Goal: Browse casually

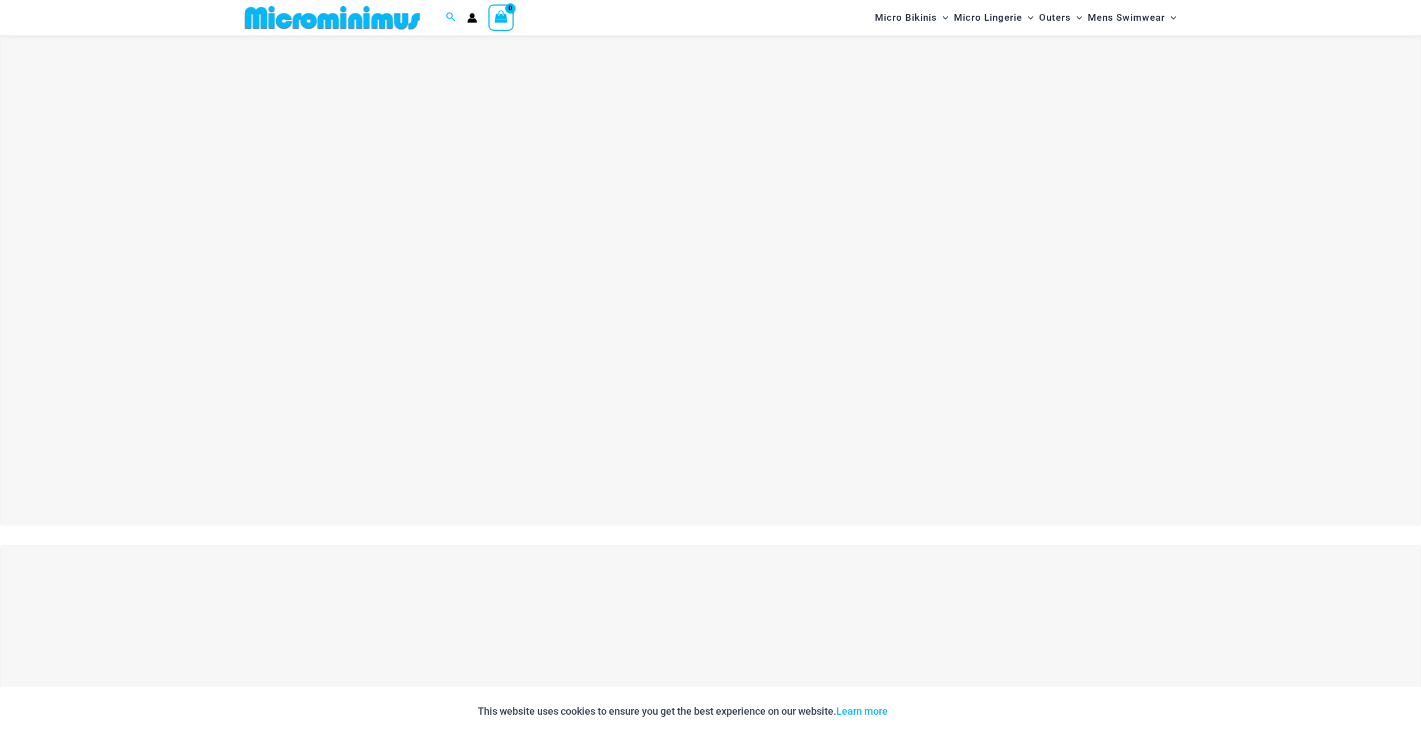
scroll to position [47, 0]
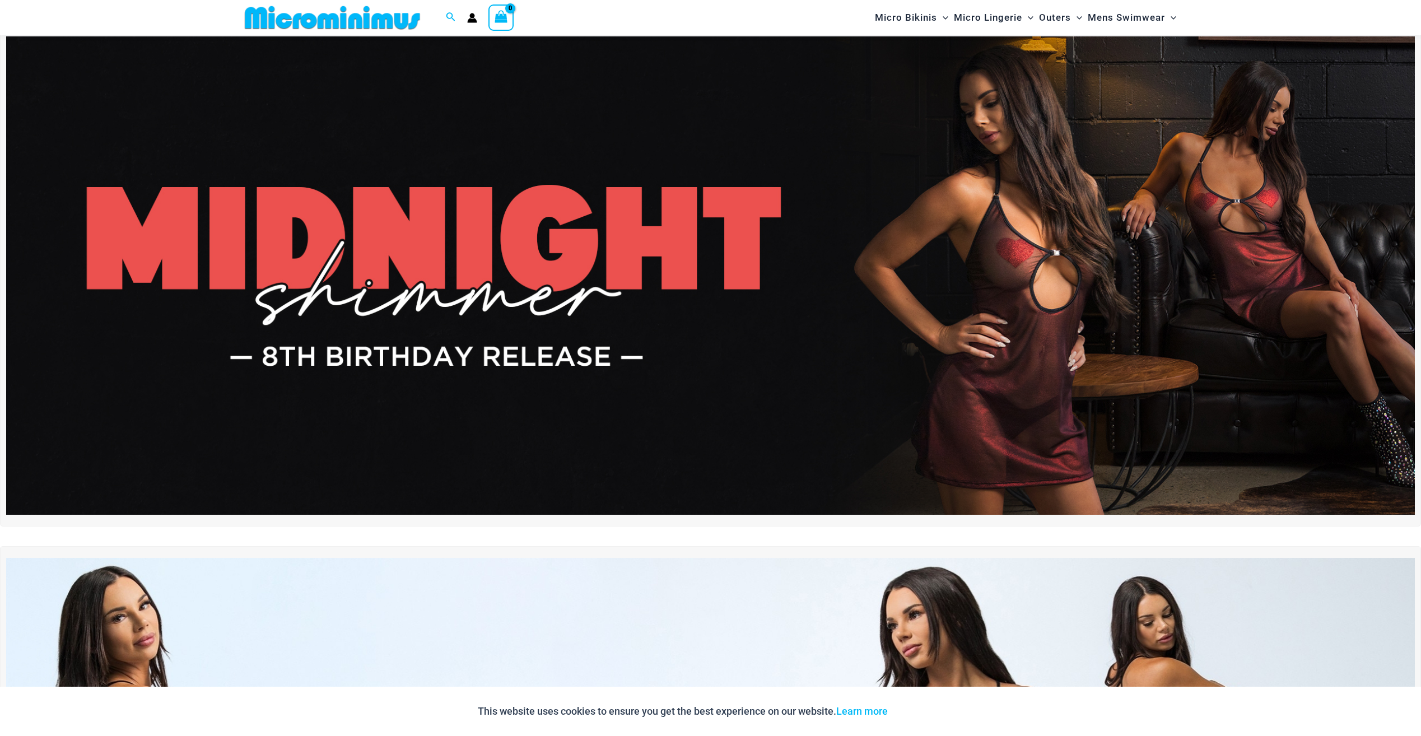
click at [695, 159] on img at bounding box center [710, 275] width 1409 height 479
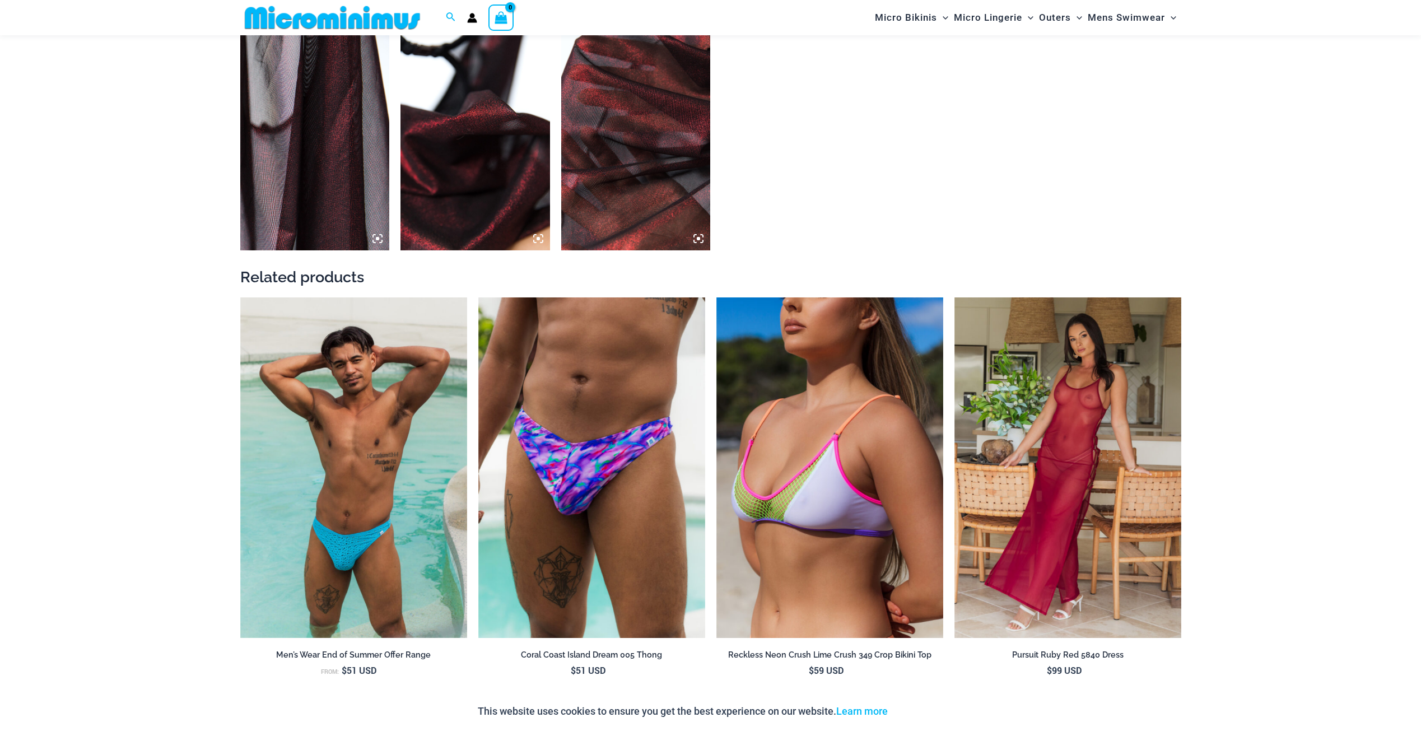
scroll to position [1278, 0]
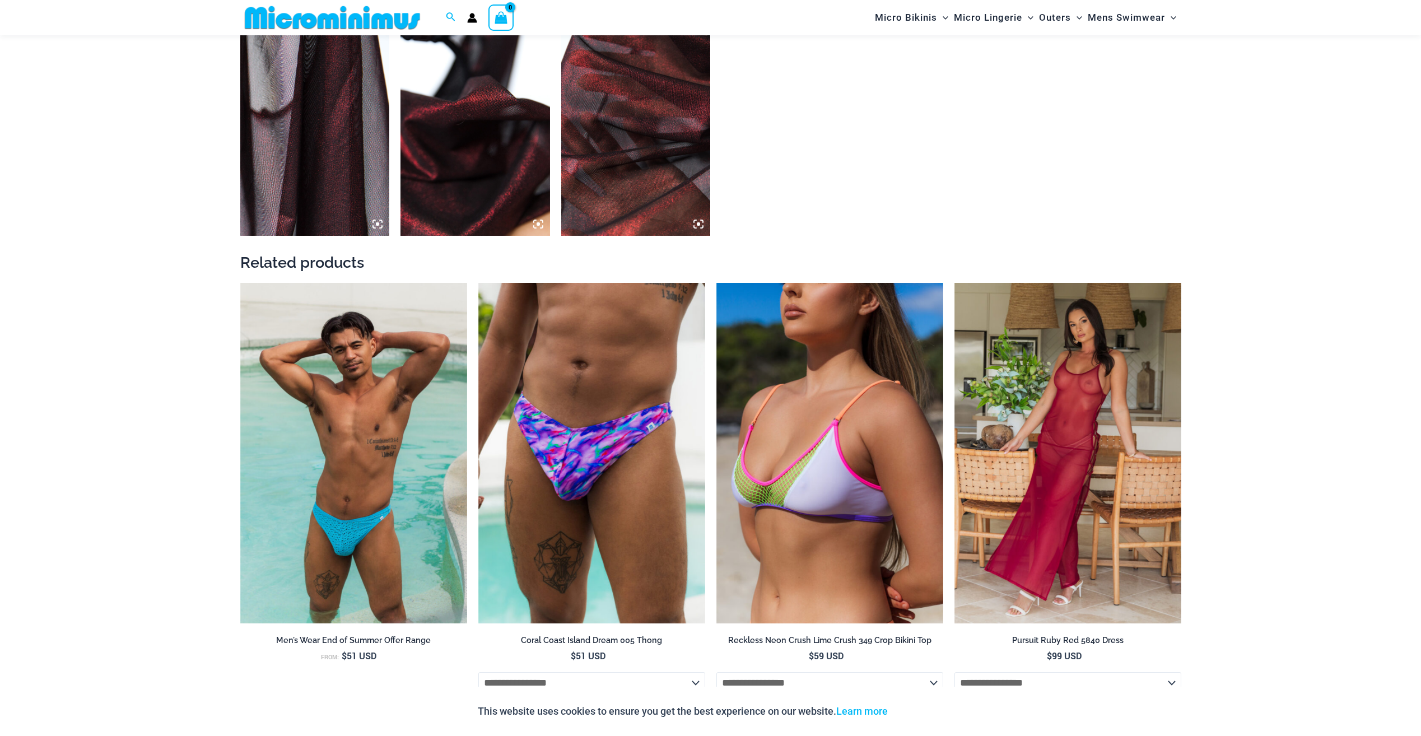
click at [262, 21] on img at bounding box center [332, 17] width 184 height 25
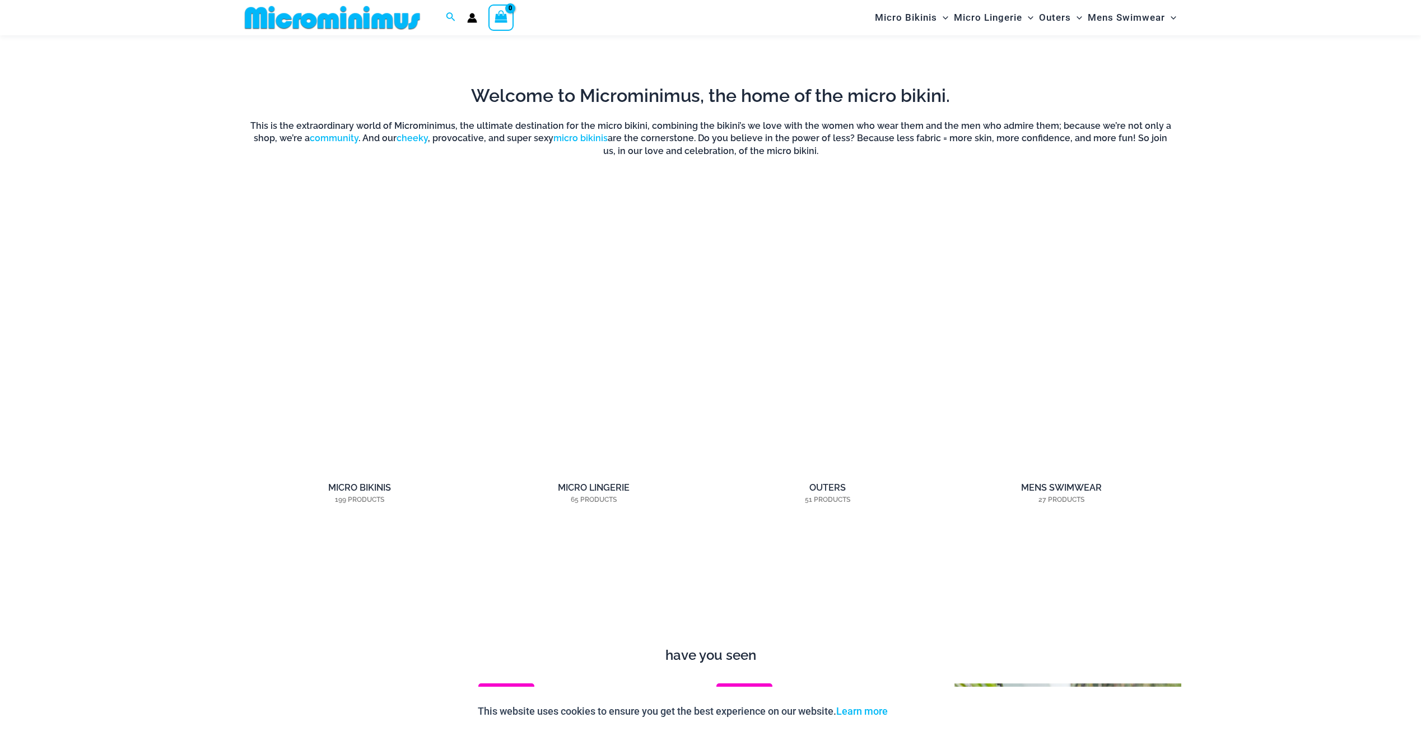
scroll to position [1168, 0]
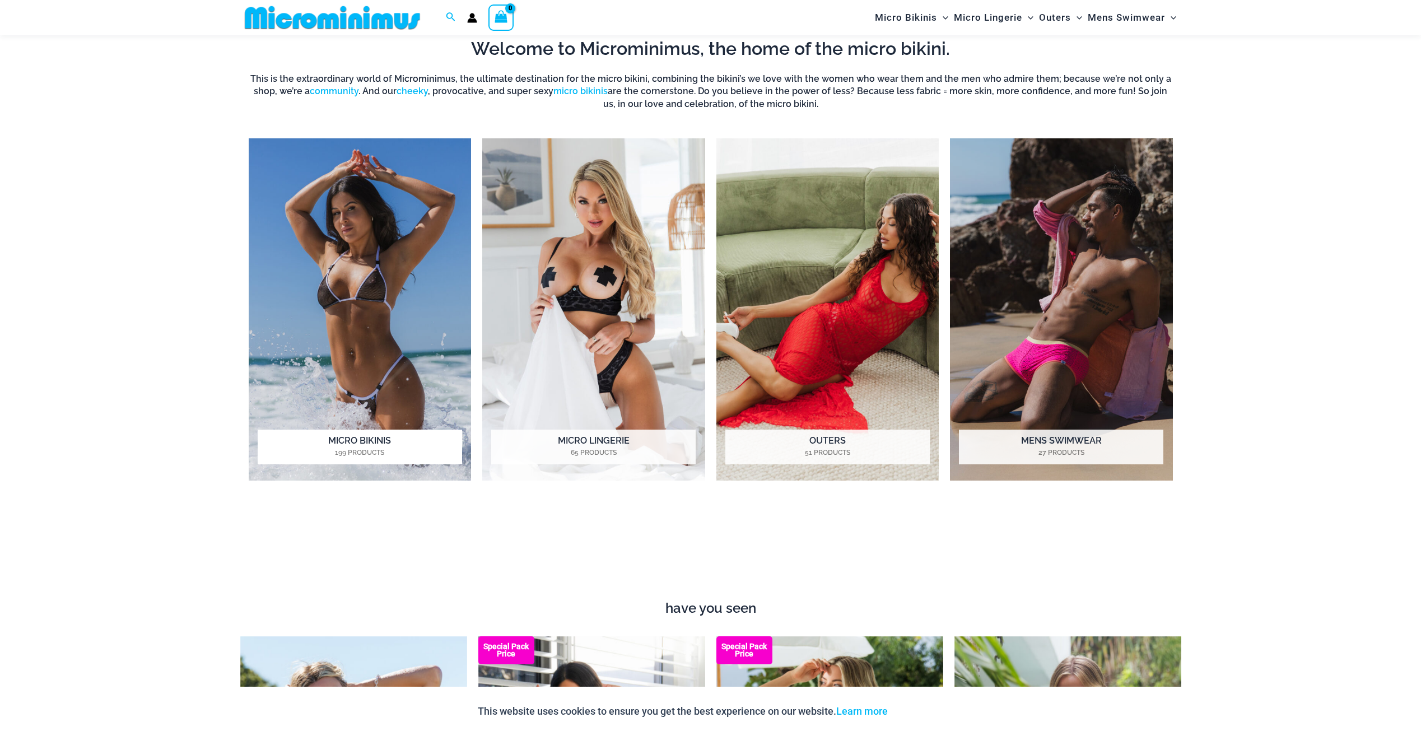
click at [352, 288] on img "Visit product category Micro Bikinis" at bounding box center [360, 309] width 223 height 342
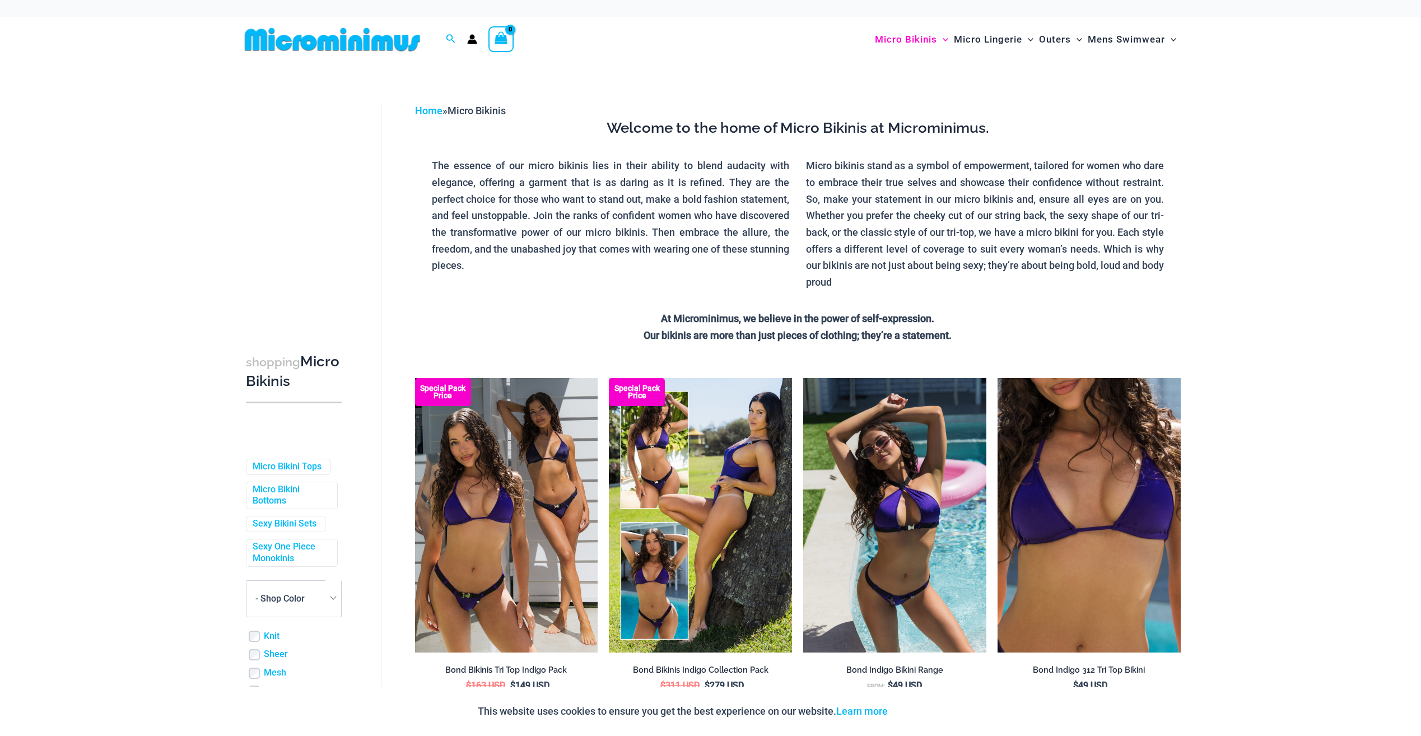
click at [333, 38] on img at bounding box center [332, 39] width 184 height 25
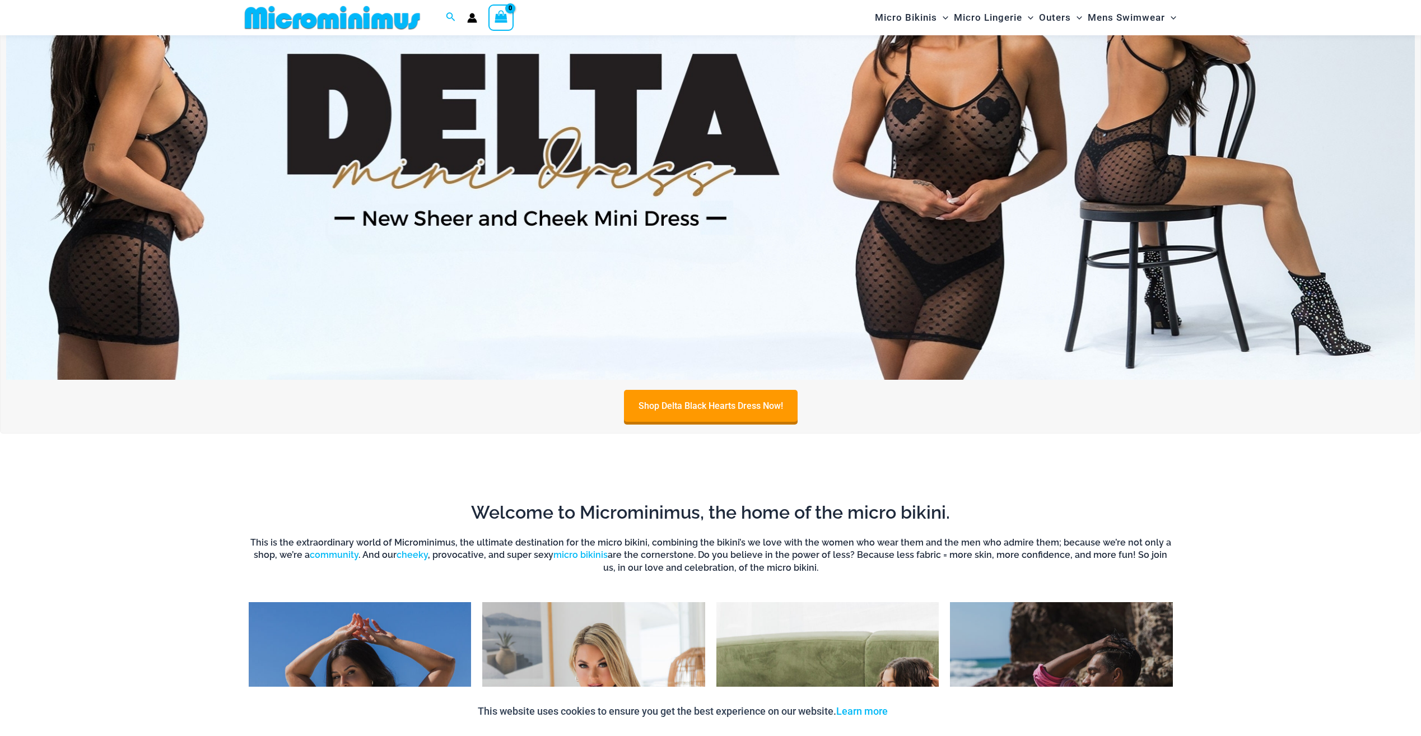
scroll to position [775, 0]
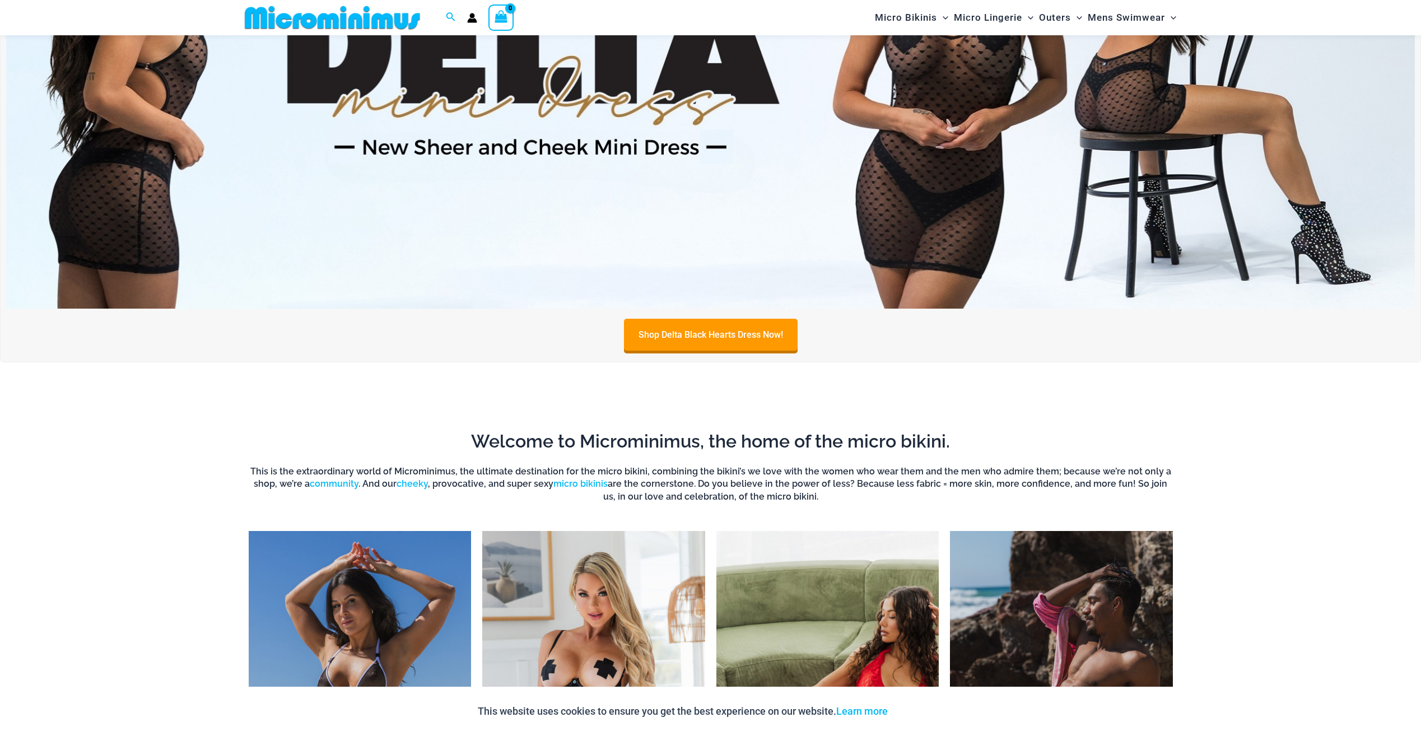
click at [528, 573] on img "Visit product category Micro Lingerie" at bounding box center [593, 702] width 223 height 342
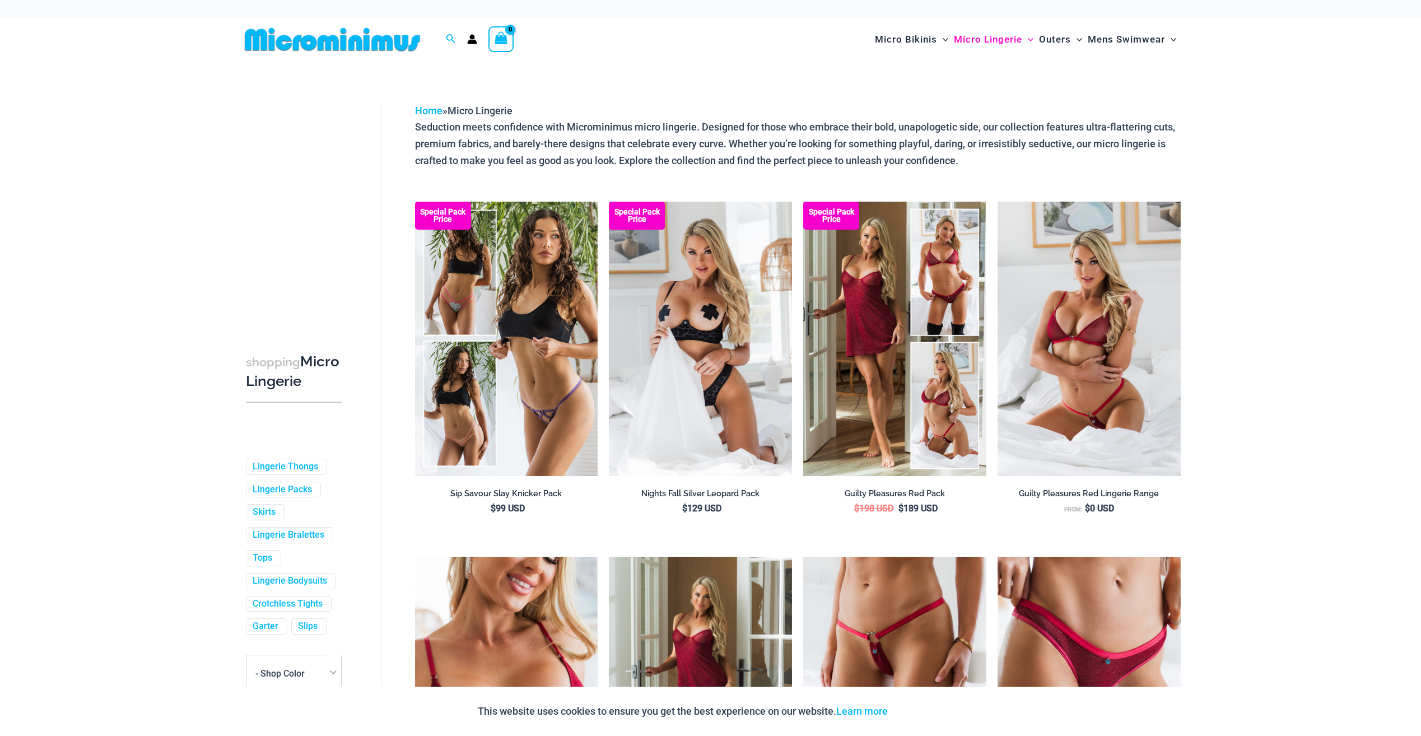
click at [341, 37] on img at bounding box center [332, 39] width 184 height 25
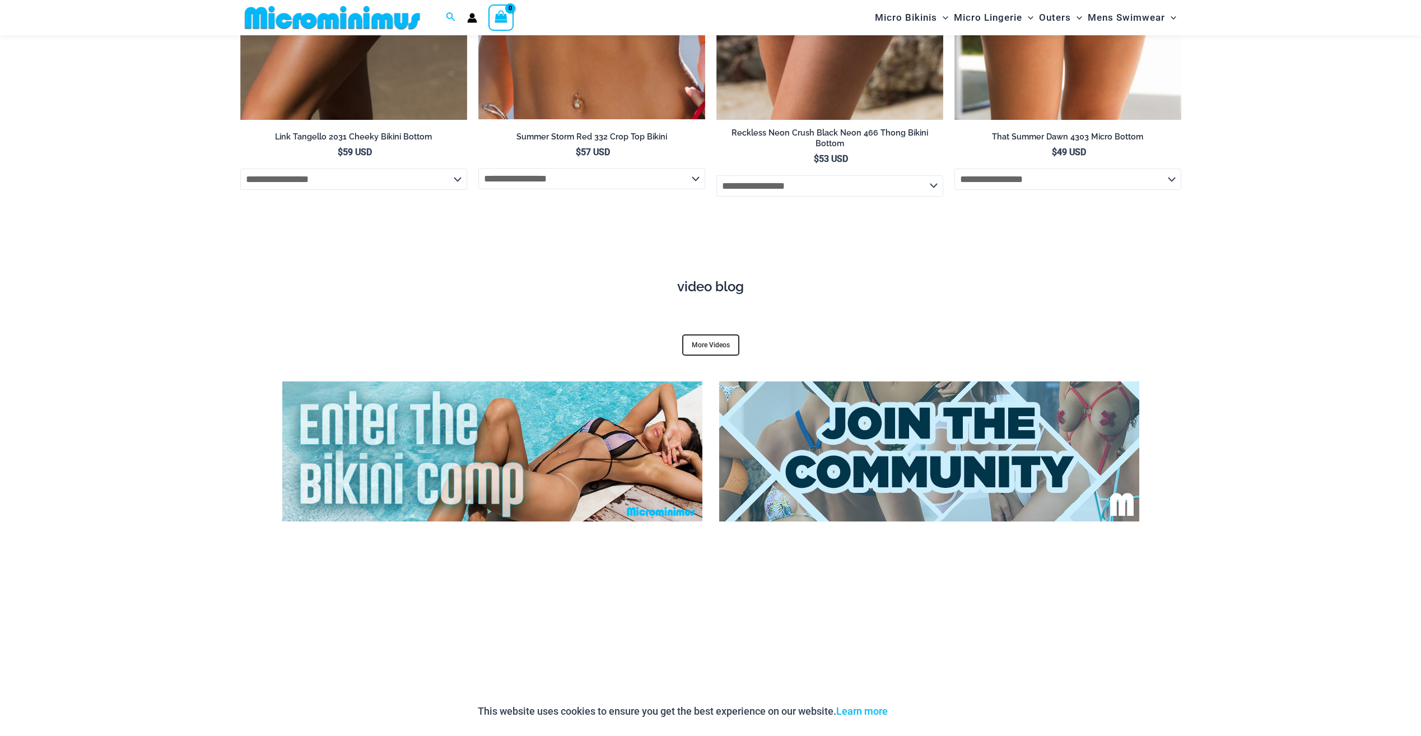
scroll to position [4360, 0]
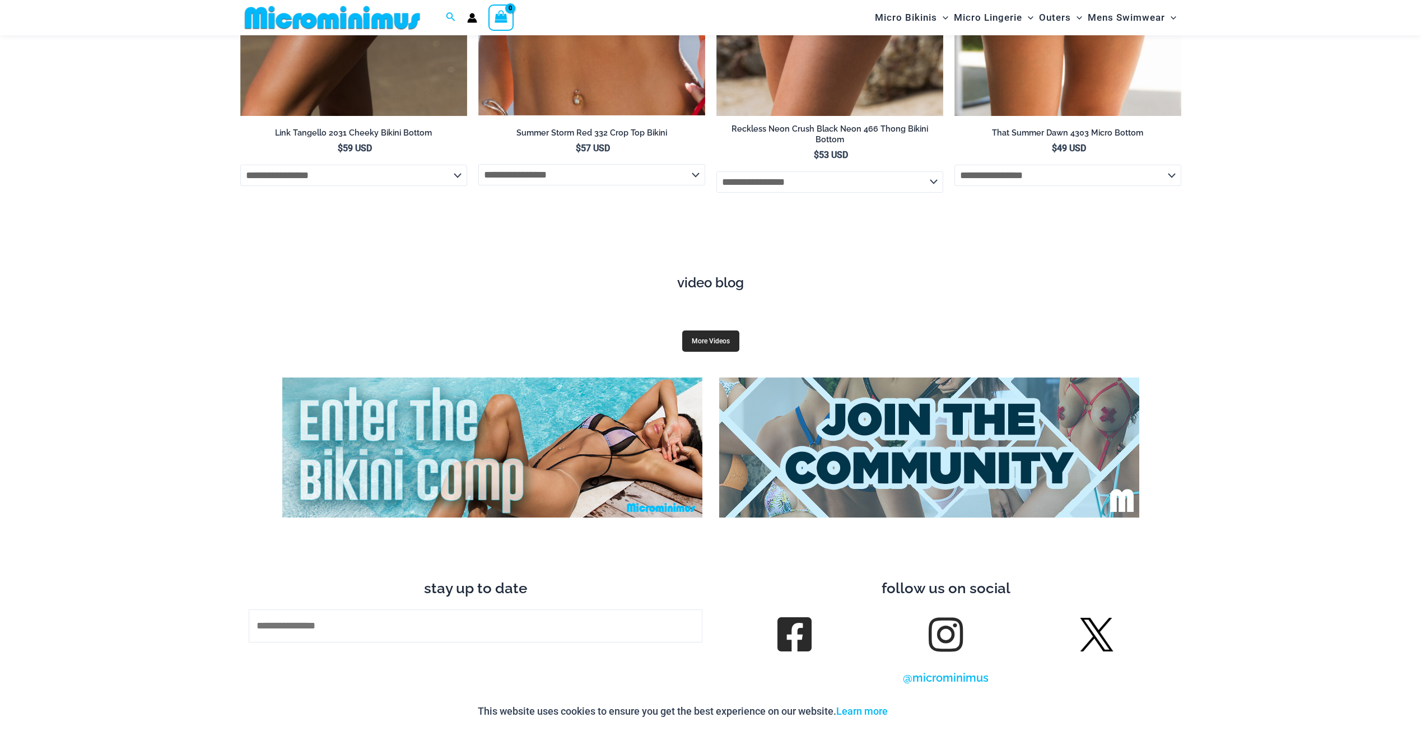
click at [705, 331] on link "More Videos" at bounding box center [710, 341] width 57 height 21
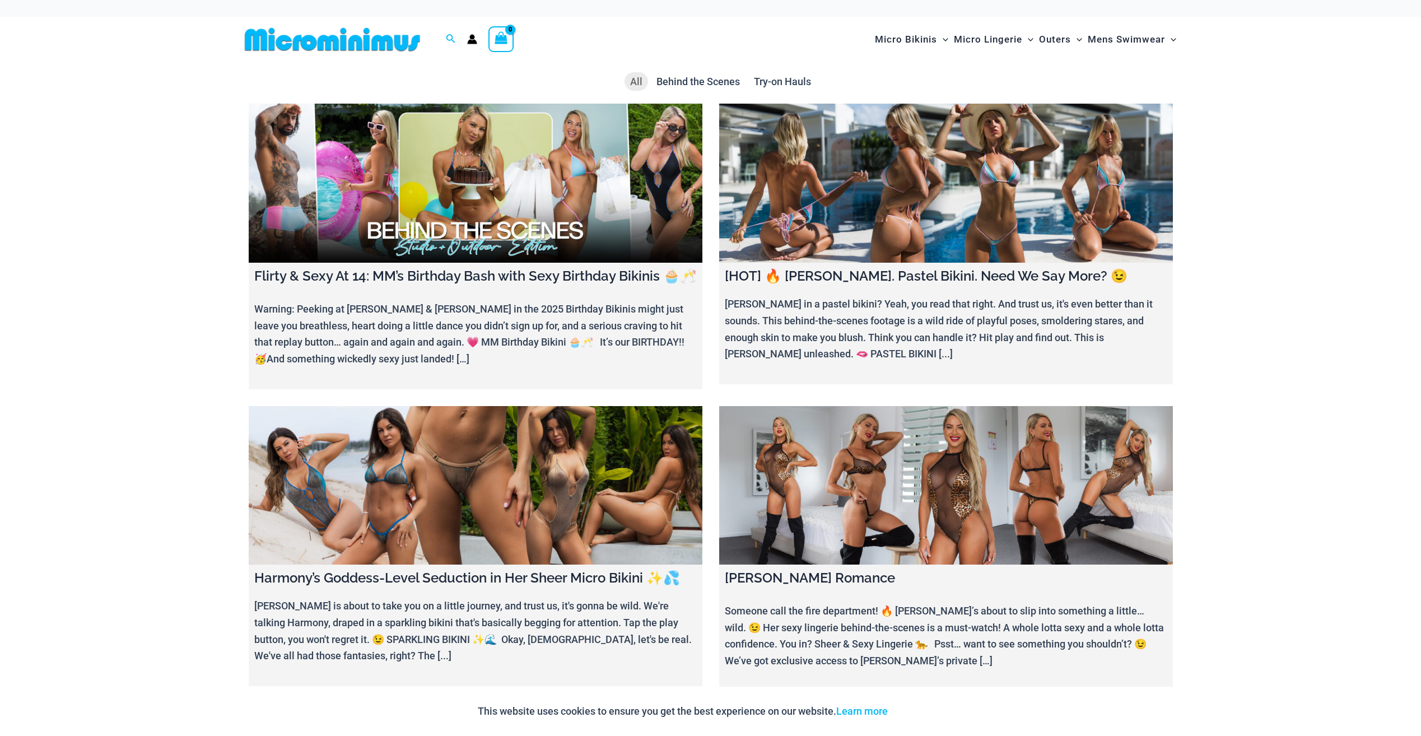
click at [324, 43] on img at bounding box center [332, 39] width 184 height 25
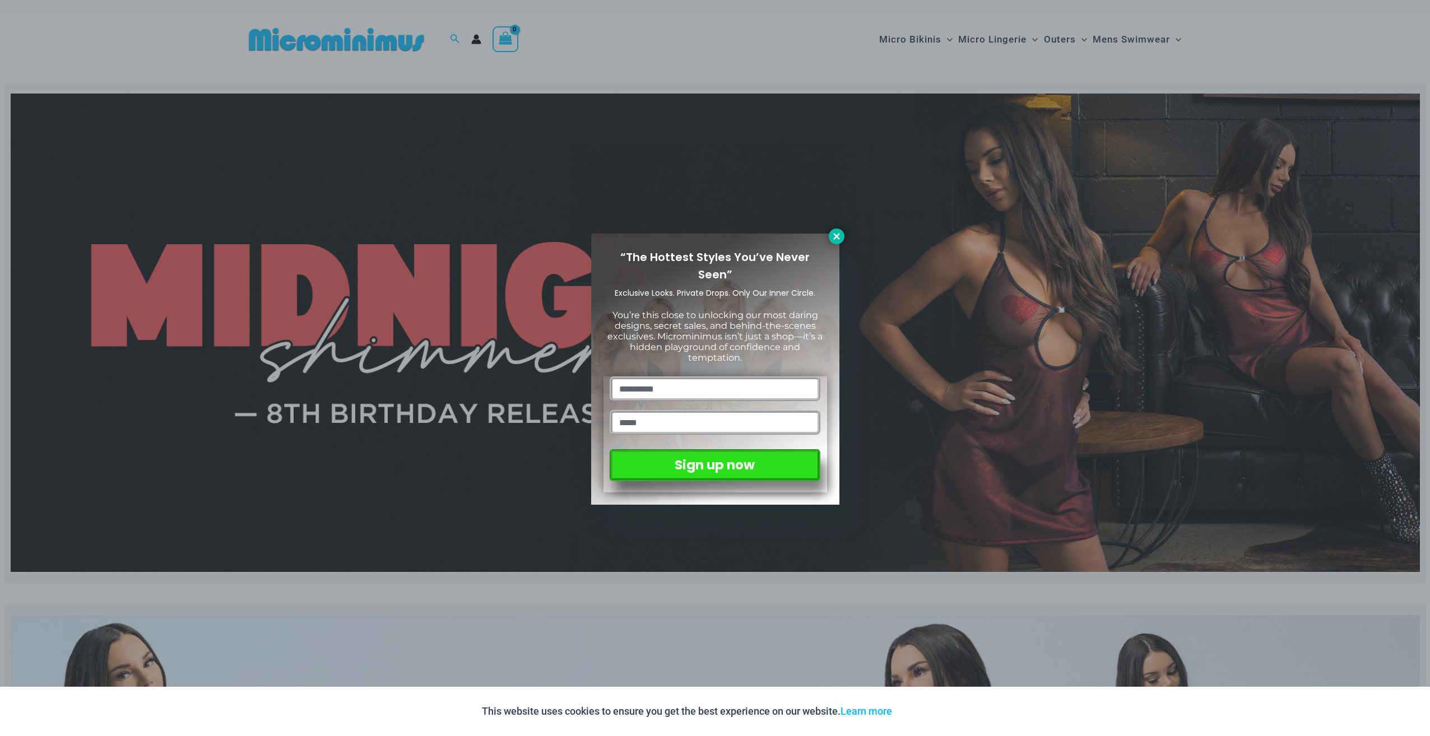
click at [832, 235] on icon at bounding box center [836, 236] width 10 height 10
